Goal: Task Accomplishment & Management: Complete application form

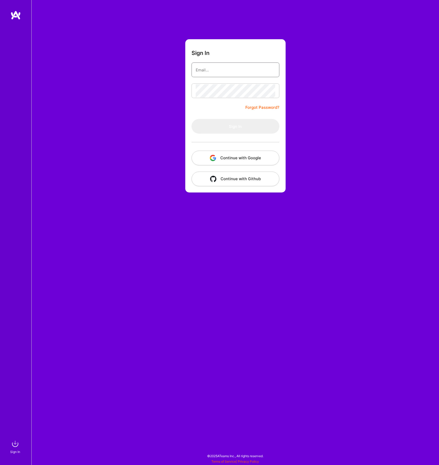
click at [220, 67] on input "email" at bounding box center [235, 69] width 79 height 13
click at [0, 462] on com-1password-button at bounding box center [0, 462] width 0 height 0
type input "jake.howerton@gmail.com"
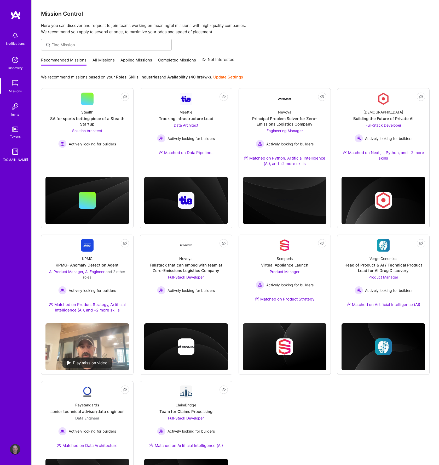
click at [95, 58] on link "All Missions" at bounding box center [104, 61] width 22 height 9
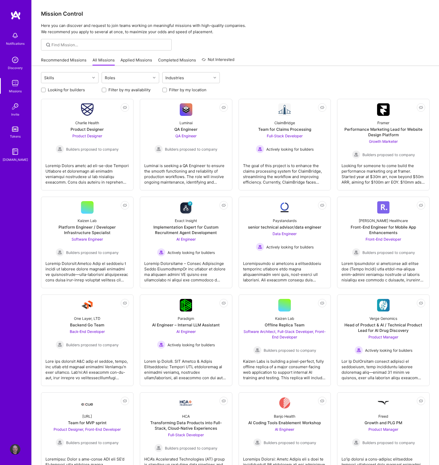
click at [131, 89] on label "Filter by my availability" at bounding box center [129, 89] width 42 height 5
click at [106, 89] on input "Filter by my availability" at bounding box center [105, 90] width 4 height 4
checkbox input "true"
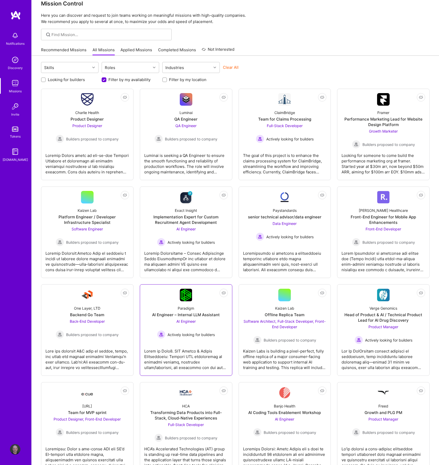
scroll to position [10, 0]
click at [204, 235] on div "AI Engineer Actively looking for builders" at bounding box center [186, 236] width 58 height 20
click at [106, 335] on span "Builders proposed to company" at bounding box center [92, 333] width 53 height 5
click at [266, 337] on span "Builders proposed to company" at bounding box center [290, 339] width 53 height 5
click at [188, 324] on div "AI Engineer Actively looking for builders" at bounding box center [186, 328] width 58 height 20
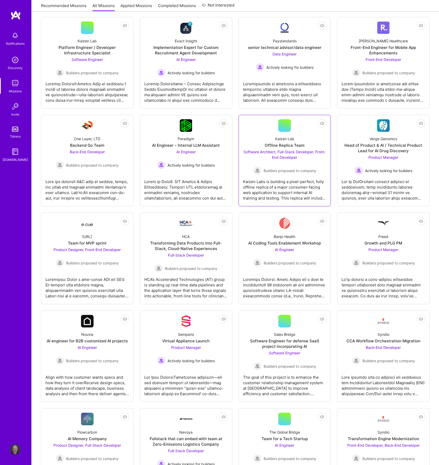
scroll to position [183, 0]
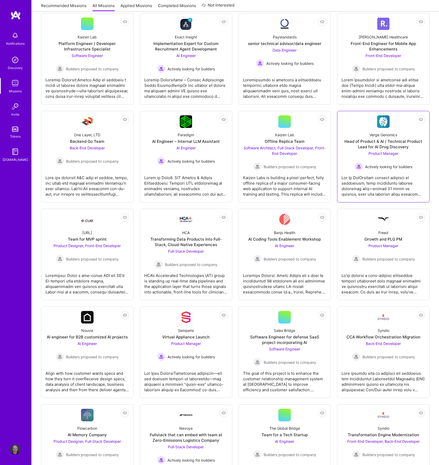
click at [388, 181] on div at bounding box center [384, 184] width 84 height 26
click at [386, 256] on span "Builders proposed to company" at bounding box center [388, 258] width 53 height 5
click at [294, 260] on span "Builders proposed to company" at bounding box center [290, 258] width 53 height 5
click at [80, 358] on span "Builders proposed to company" at bounding box center [92, 356] width 53 height 5
click at [169, 350] on div "Product Manager Actively looking for builders" at bounding box center [186, 351] width 58 height 20
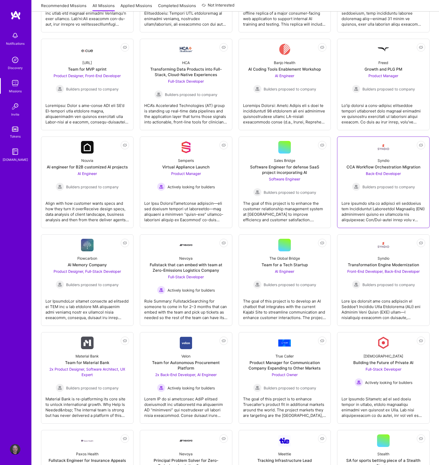
scroll to position [371, 0]
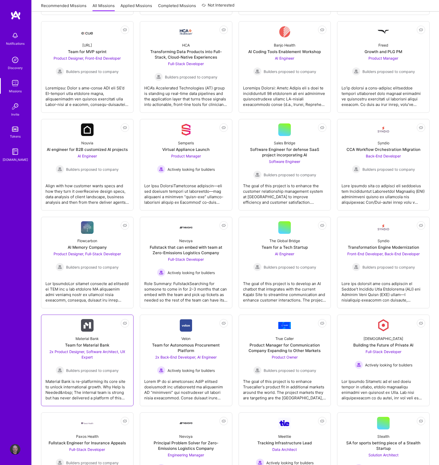
click at [105, 356] on div "2x Product Designer, Software Architect, UX Expert Builders proposed to company" at bounding box center [87, 362] width 84 height 26
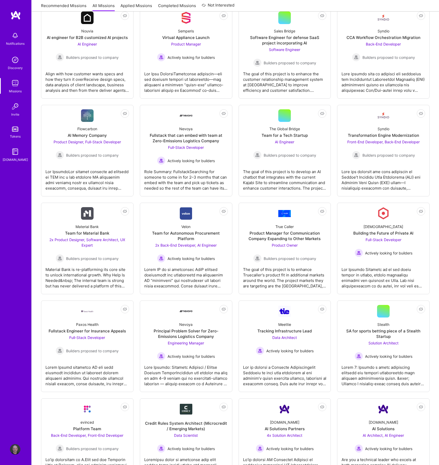
scroll to position [519, 0]
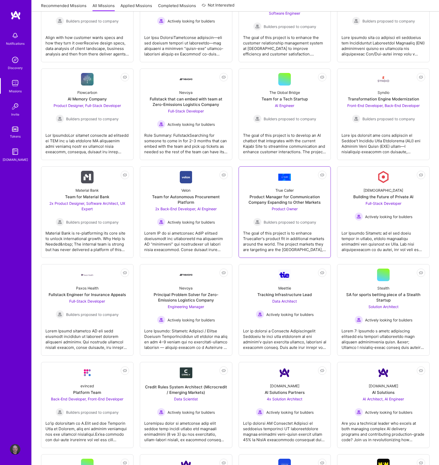
click at [294, 206] on span "Product Owner" at bounding box center [285, 208] width 26 height 4
click at [382, 308] on span "Solution Architect" at bounding box center [383, 306] width 30 height 4
click at [186, 309] on div "Engineering Manager Actively looking for builders" at bounding box center [186, 314] width 58 height 20
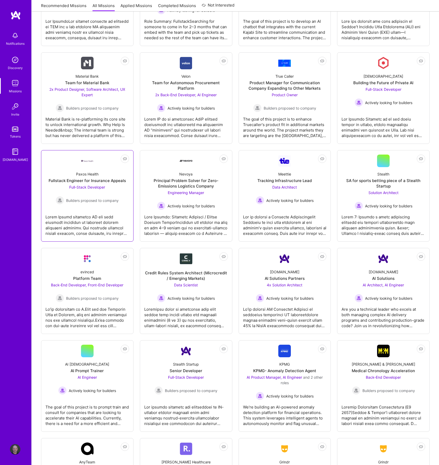
scroll to position [654, 0]
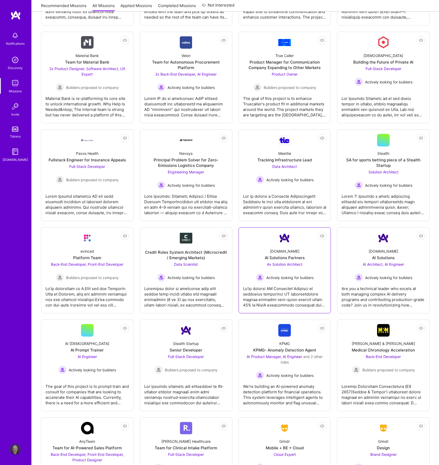
click at [288, 280] on span "Actively looking for builders" at bounding box center [289, 277] width 47 height 5
click at [391, 277] on span "Actively looking for builders" at bounding box center [388, 277] width 47 height 5
click at [280, 375] on span "Actively looking for builders" at bounding box center [289, 374] width 47 height 5
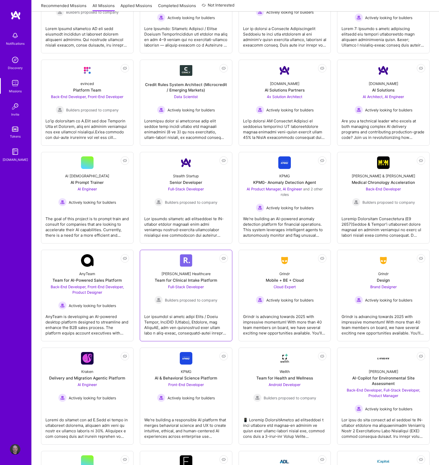
scroll to position [822, 0]
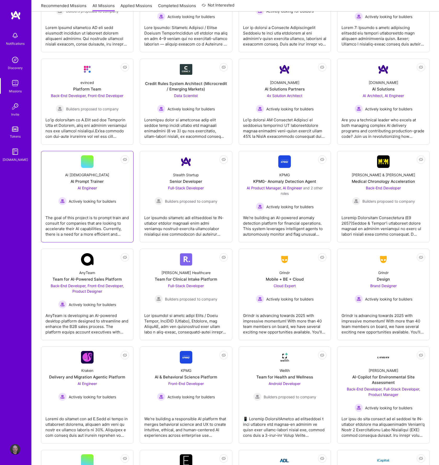
click at [104, 213] on div "The goal of this project is to prompt train and consult for companies that are …" at bounding box center [87, 224] width 84 height 26
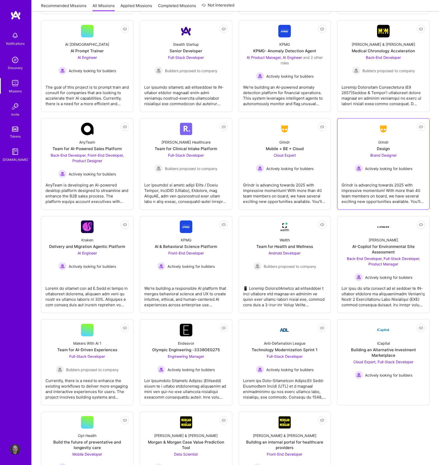
scroll to position [1003, 0]
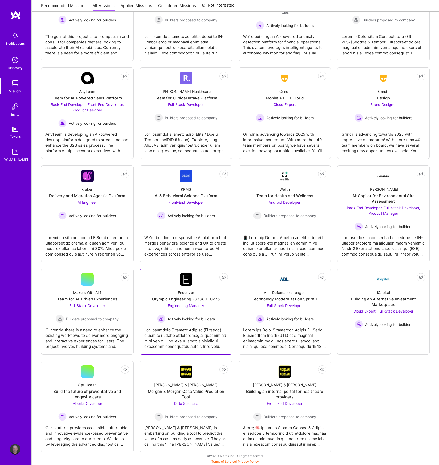
click at [189, 309] on div "Engineering Manager Actively looking for builders" at bounding box center [186, 313] width 58 height 20
click at [100, 222] on link "Not Interested Kraken Delivery and Migration Agentic Platform AI Engineer Activ…" at bounding box center [87, 214] width 84 height 88
click at [371, 215] on span "Back-End Developer, Full-Stack Developer, Product Manager" at bounding box center [383, 210] width 73 height 10
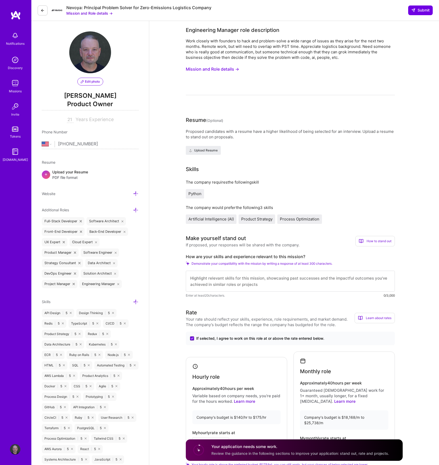
select select "US"
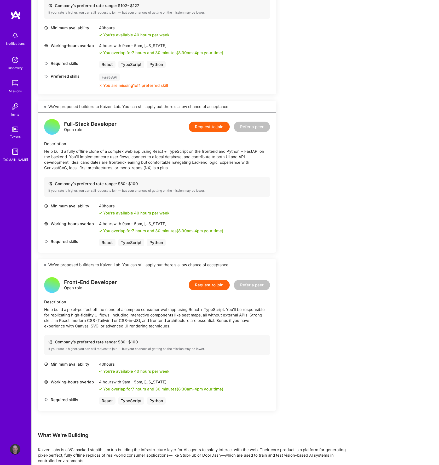
scroll to position [284, 0]
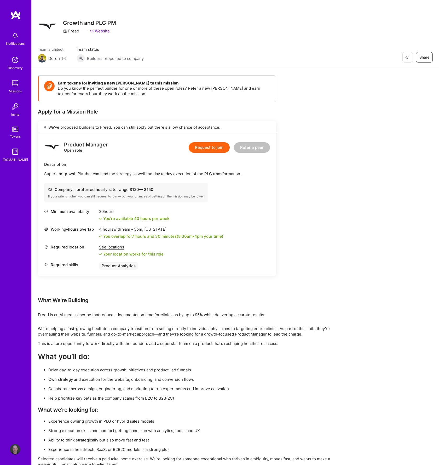
scroll to position [20, 0]
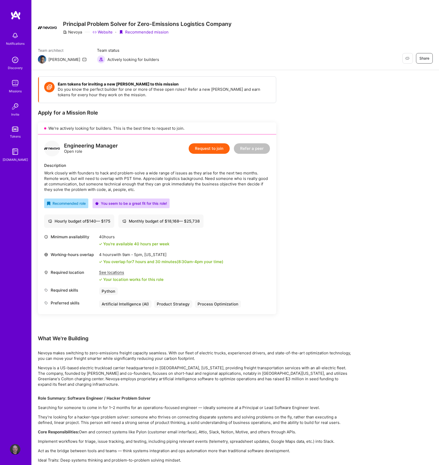
scroll to position [52, 0]
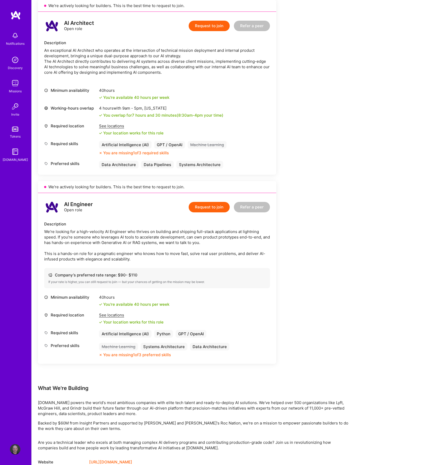
scroll to position [124, 0]
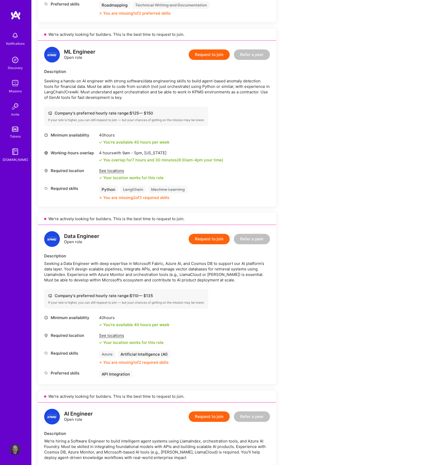
scroll to position [335, 0]
